Goal: Transaction & Acquisition: Purchase product/service

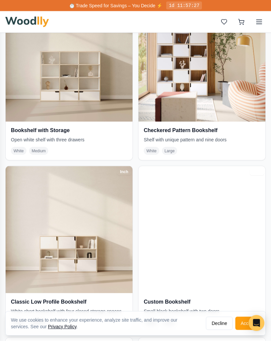
scroll to position [187, 0]
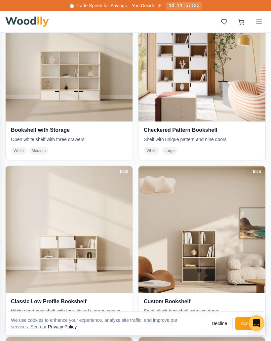
click at [76, 82] on img at bounding box center [69, 57] width 127 height 127
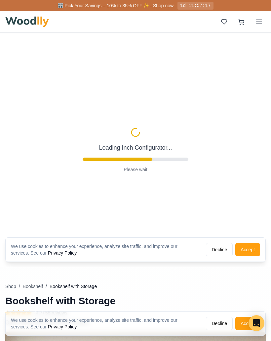
type input "57"
type input "4"
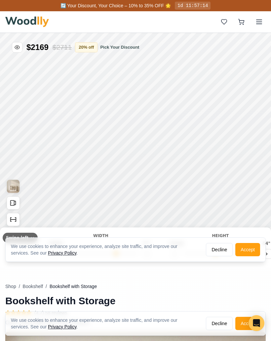
click at [103, 236] on div "Width" at bounding box center [101, 236] width 103 height 6
click at [250, 236] on div "Height" at bounding box center [220, 236] width 103 height 6
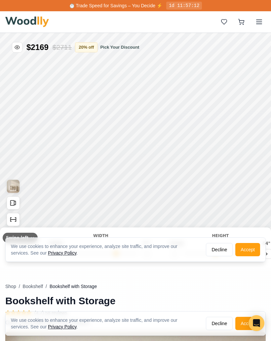
click at [250, 251] on button "Accept" at bounding box center [248, 249] width 25 height 13
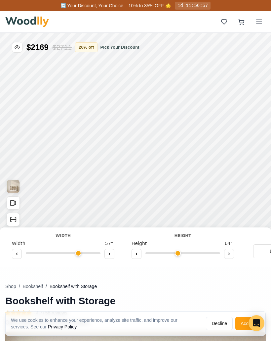
click at [20, 253] on button at bounding box center [17, 254] width 10 height 10
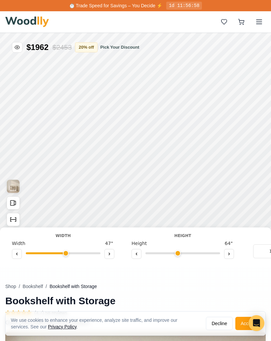
type input "47"
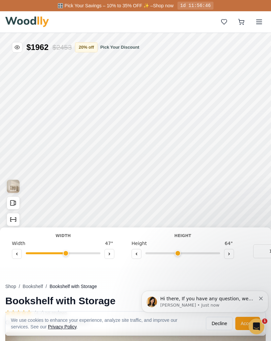
click at [183, 253] on input "range" at bounding box center [183, 253] width 75 height 2
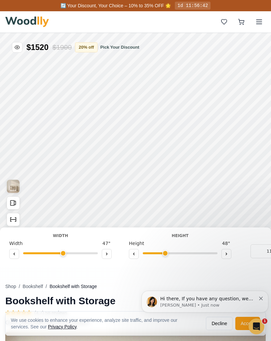
scroll to position [0, 9]
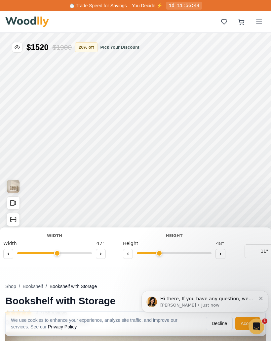
click at [210, 264] on div "Bookshelf with Storage Width Width 47 " Height Height 48 " Depth 11" 15" Color …" at bounding box center [135, 247] width 271 height 40
click at [203, 266] on div "Bookshelf with Storage Width Width 47 " Height Height 48 " Depth 11" 15" Color …" at bounding box center [135, 247] width 271 height 40
click at [132, 253] on button at bounding box center [128, 254] width 10 height 10
click at [165, 253] on input "range" at bounding box center [174, 253] width 75 height 2
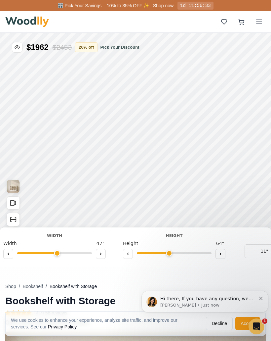
click at [157, 252] on input "range" at bounding box center [174, 253] width 75 height 2
click at [152, 254] on input "range" at bounding box center [174, 253] width 75 height 2
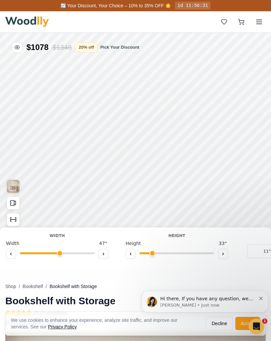
scroll to position [0, 4]
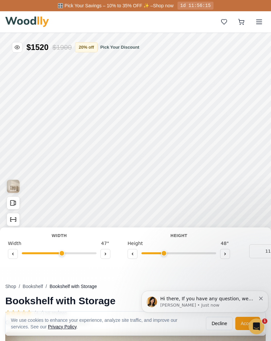
type input "3"
click at [12, 252] on icon at bounding box center [13, 254] width 4 height 4
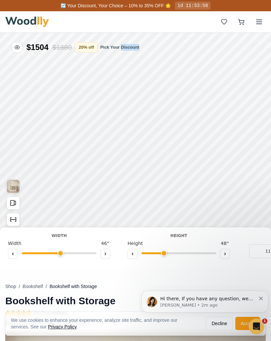
click at [107, 256] on button at bounding box center [106, 254] width 10 height 10
click at [108, 255] on button at bounding box center [106, 254] width 10 height 10
type input "48"
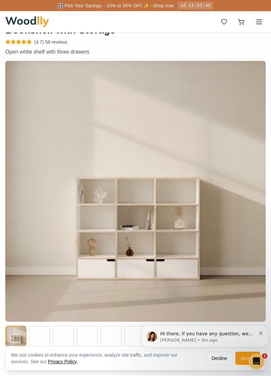
scroll to position [291, 0]
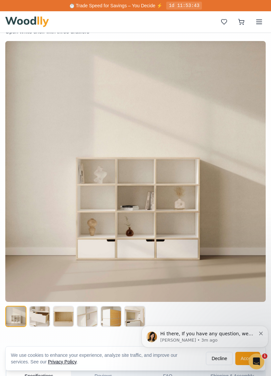
click at [50, 315] on button at bounding box center [39, 316] width 21 height 21
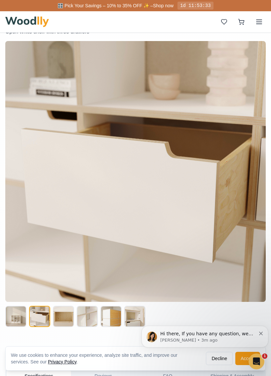
click at [65, 314] on button at bounding box center [63, 316] width 21 height 21
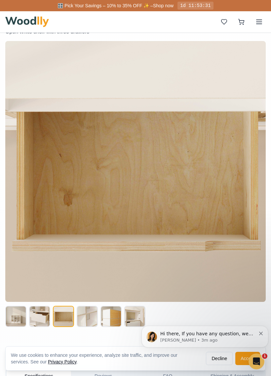
click at [93, 319] on button at bounding box center [87, 316] width 21 height 21
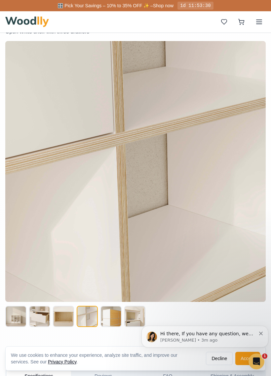
click at [115, 318] on button at bounding box center [111, 316] width 21 height 21
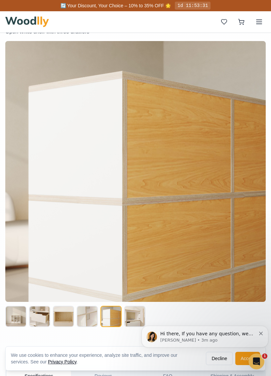
click at [138, 319] on button at bounding box center [134, 316] width 21 height 21
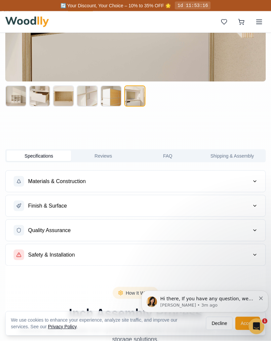
scroll to position [511, 0]
click at [90, 180] on button "Materials & Construction" at bounding box center [136, 180] width 260 height 21
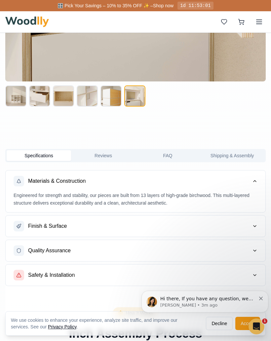
click at [214, 229] on button "Finish & Surface" at bounding box center [136, 225] width 260 height 21
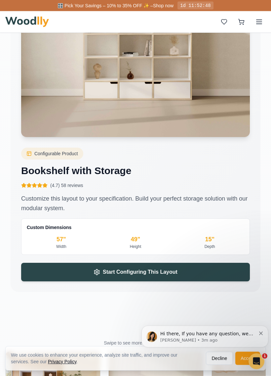
scroll to position [1385, 0]
click at [213, 238] on div "15 "" at bounding box center [209, 239] width 69 height 9
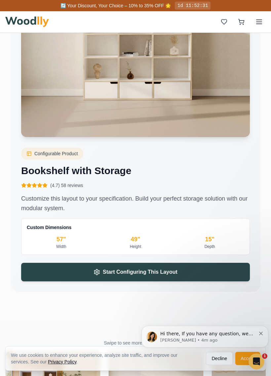
click at [215, 242] on div "15 "" at bounding box center [209, 239] width 69 height 9
click at [61, 246] on div "Width" at bounding box center [61, 246] width 69 height 5
click at [165, 270] on span "Start Configuring This Layout" at bounding box center [140, 272] width 75 height 8
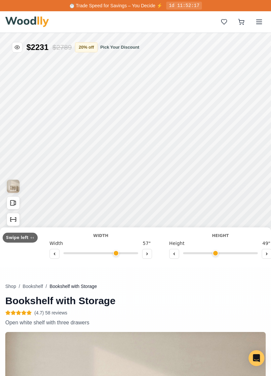
click at [83, 252] on input "range" at bounding box center [101, 253] width 75 height 2
click at [96, 238] on input "range" at bounding box center [113, 239] width 75 height 2
click at [211, 194] on input "range" at bounding box center [214, 193] width 75 height 2
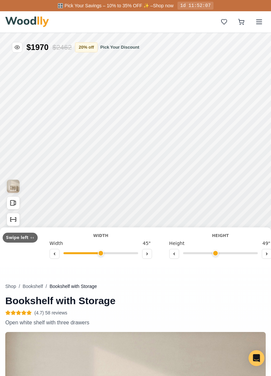
click at [227, 194] on input "range" at bounding box center [214, 193] width 75 height 2
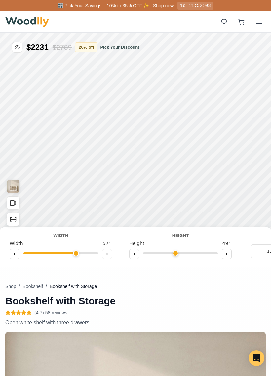
scroll to position [0, 3]
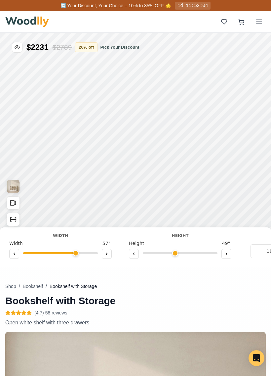
type input "48"
click at [78, 239] on input "range" at bounding box center [73, 239] width 75 height 2
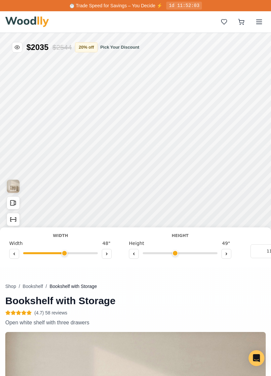
click at [263, 197] on input "range" at bounding box center [275, 196] width 75 height 2
click at [191, 239] on input "range" at bounding box center [193, 239] width 75 height 2
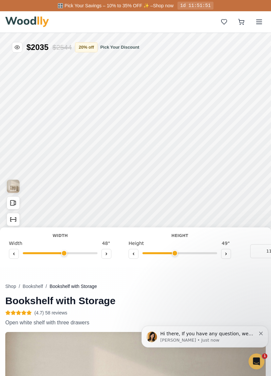
scroll to position [0, 0]
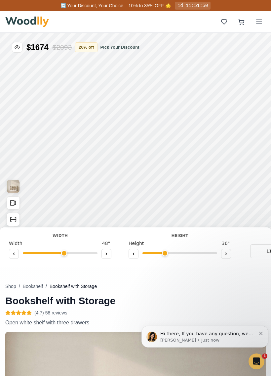
click at [230, 254] on button at bounding box center [226, 254] width 10 height 10
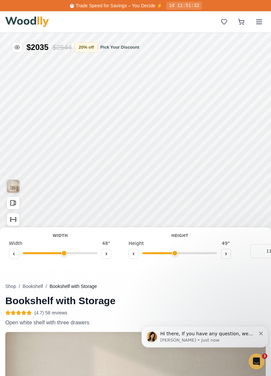
click at [249, 197] on button at bounding box center [247, 193] width 10 height 10
type input "4"
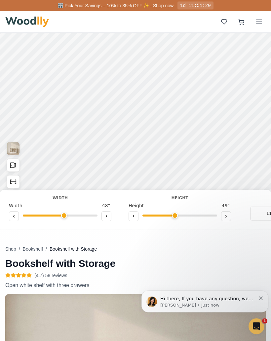
scroll to position [7, 0]
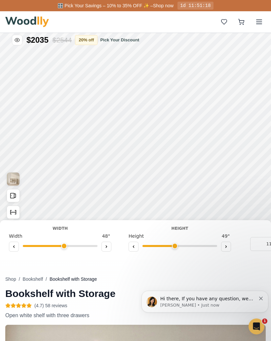
click at [131, 135] on button "Open All Doors and Drawers" at bounding box center [126, 134] width 13 height 13
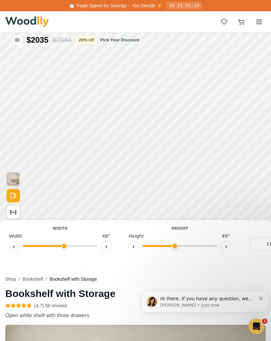
click at [132, 151] on button "Show Dimensions" at bounding box center [126, 151] width 13 height 13
